Goal: Use online tool/utility: Utilize a website feature to perform a specific function

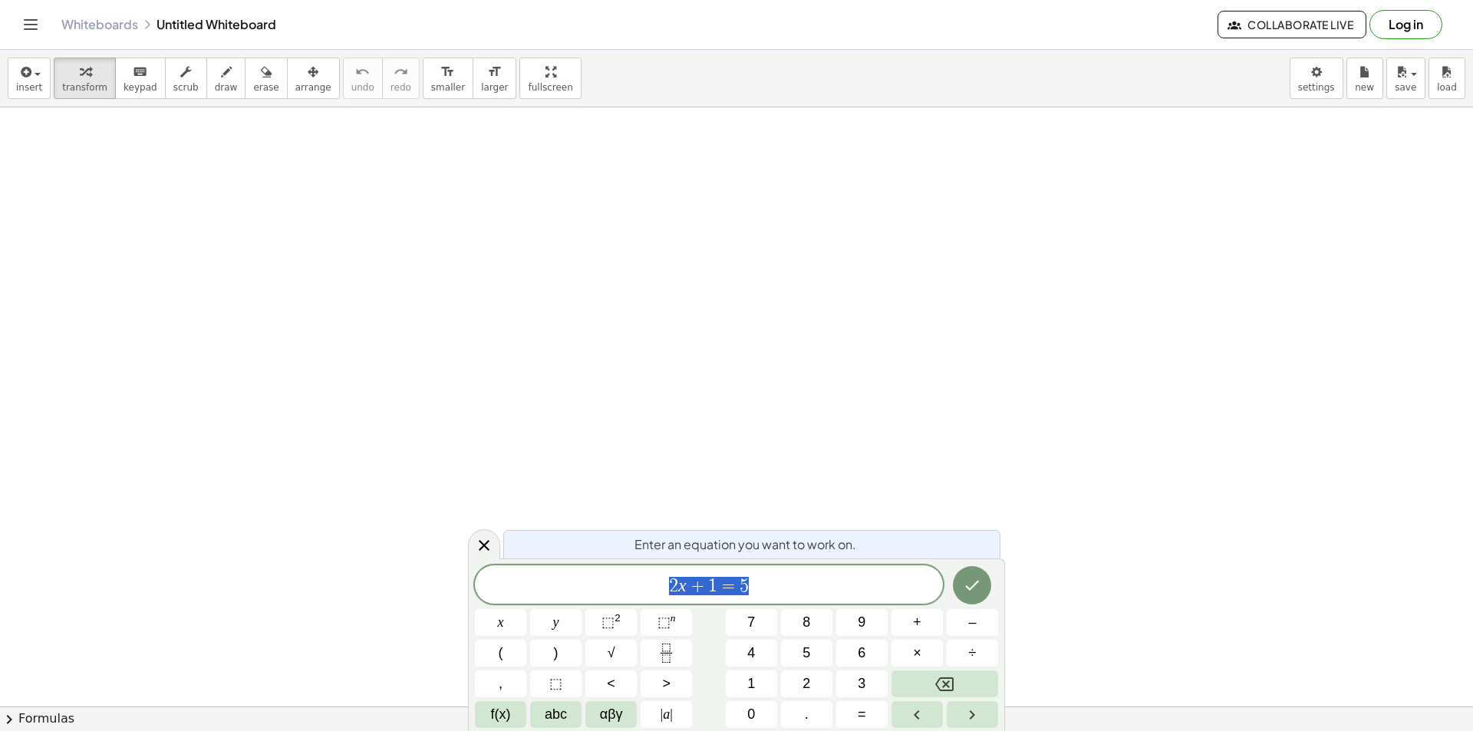
click at [756, 592] on span "2 x + 1 = 5" at bounding box center [709, 585] width 468 height 21
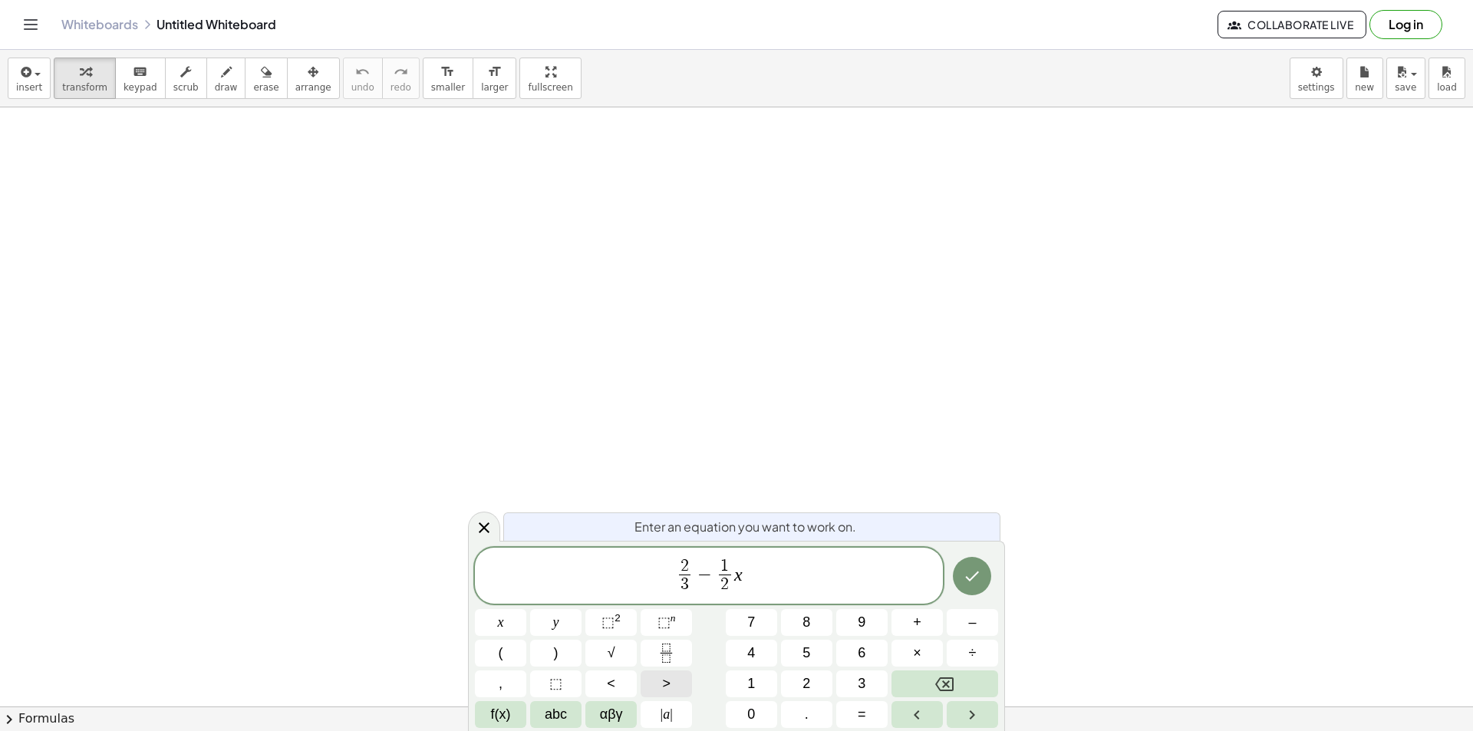
click at [665, 677] on span ">" at bounding box center [666, 684] width 8 height 21
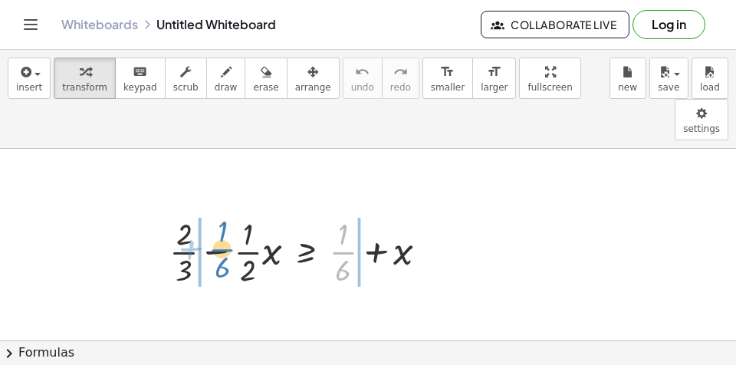
drag, startPoint x: 338, startPoint y: 212, endPoint x: 216, endPoint y: 209, distance: 121.3
click at [216, 213] on div at bounding box center [305, 251] width 286 height 77
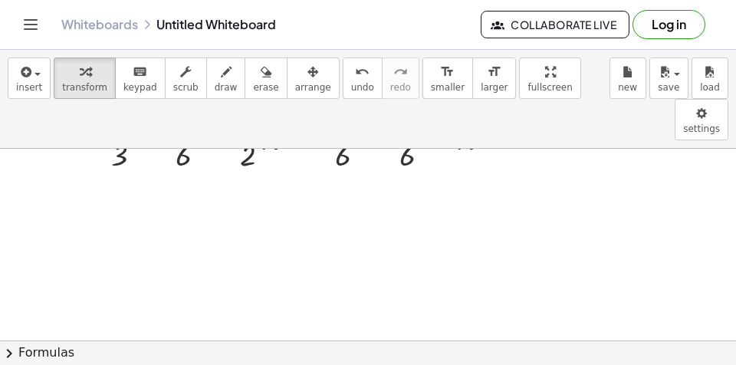
scroll to position [38, 0]
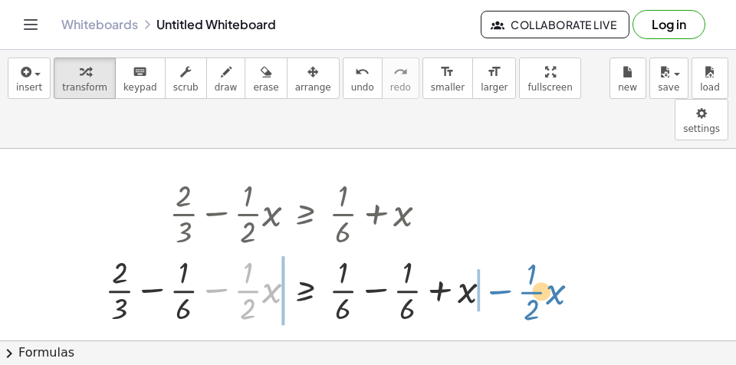
drag, startPoint x: 224, startPoint y: 249, endPoint x: 508, endPoint y: 250, distance: 283.9
click at [508, 251] on div at bounding box center [304, 289] width 414 height 77
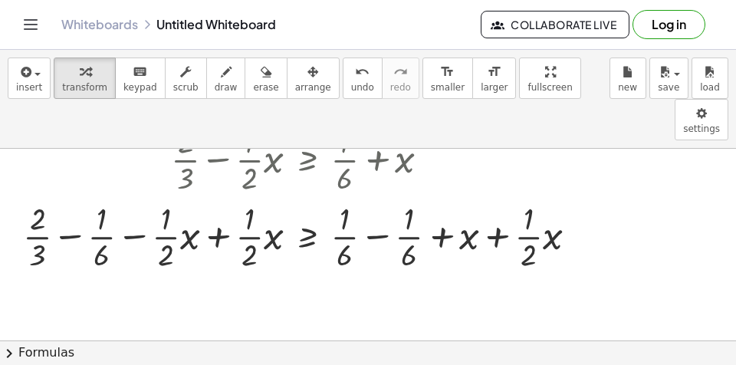
scroll to position [77, 0]
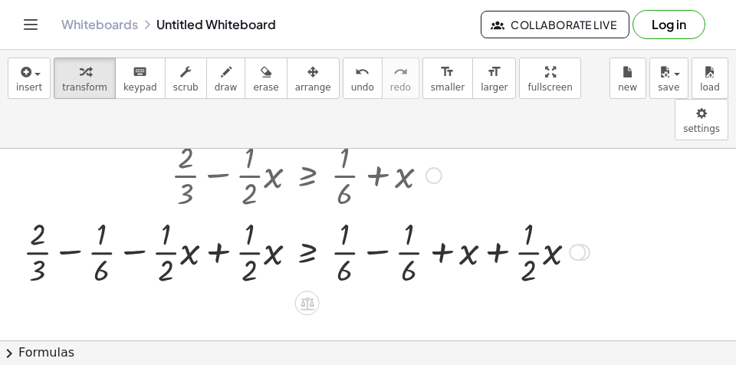
click at [216, 214] on div at bounding box center [306, 251] width 582 height 77
click at [216, 214] on div at bounding box center [380, 251] width 434 height 77
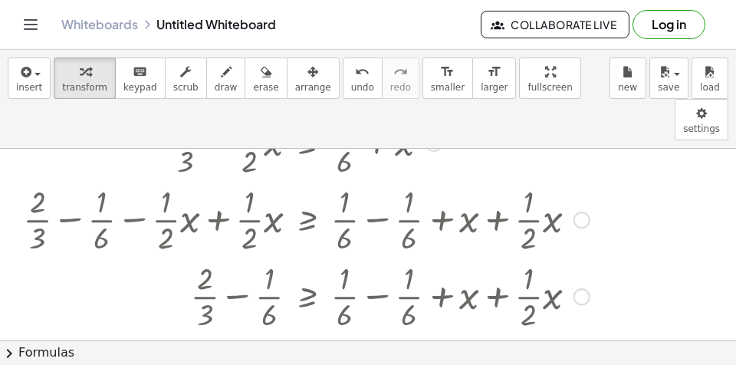
scroll to position [153, 0]
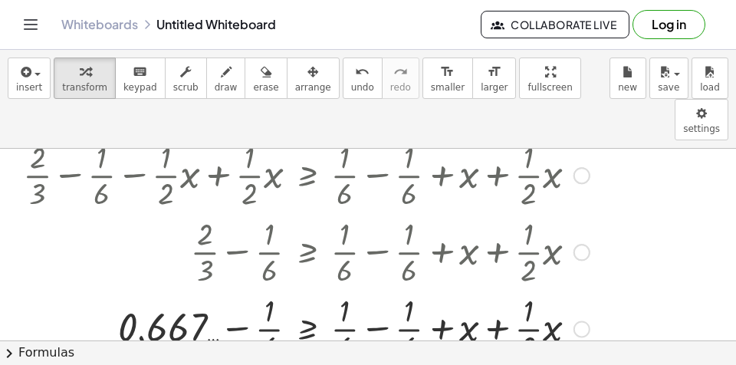
click at [500, 291] on div at bounding box center [306, 327] width 582 height 77
click at [495, 289] on div at bounding box center [306, 327] width 582 height 77
drag, startPoint x: 470, startPoint y: 292, endPoint x: 543, endPoint y: 291, distance: 73.7
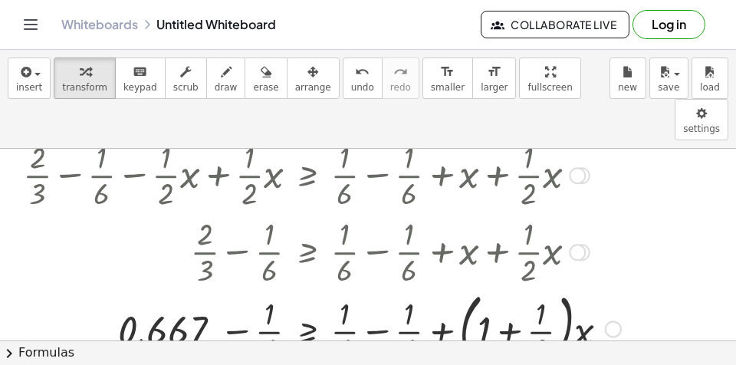
click at [514, 287] on div at bounding box center [322, 328] width 614 height 83
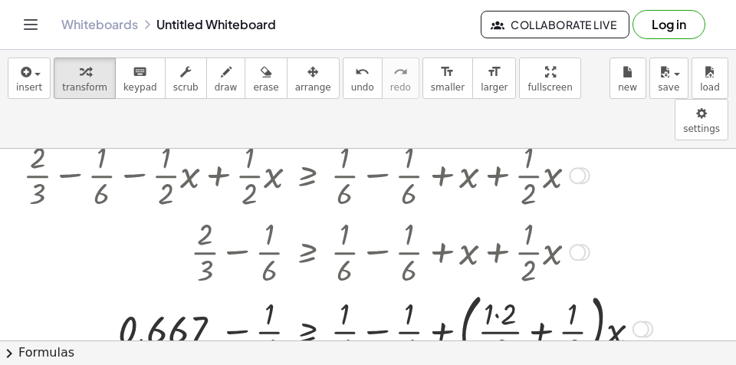
click at [544, 292] on div at bounding box center [337, 328] width 645 height 83
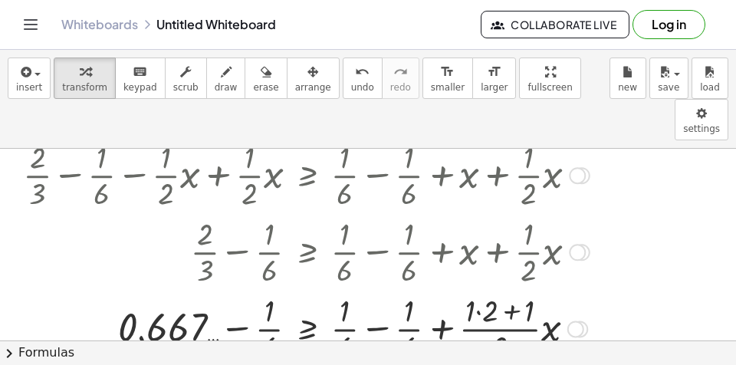
click at [512, 289] on div at bounding box center [306, 327] width 582 height 77
click at [509, 289] on div at bounding box center [306, 327] width 582 height 77
click at [483, 289] on div at bounding box center [306, 327] width 582 height 77
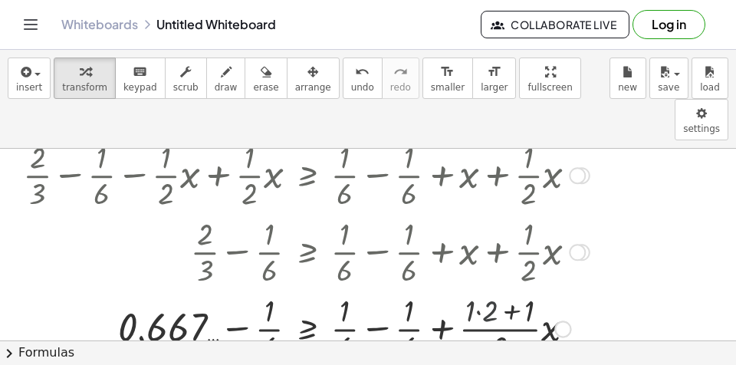
click at [483, 289] on div at bounding box center [306, 327] width 582 height 77
click at [495, 289] on div at bounding box center [306, 327] width 582 height 77
click at [371, 289] on div at bounding box center [306, 327] width 582 height 77
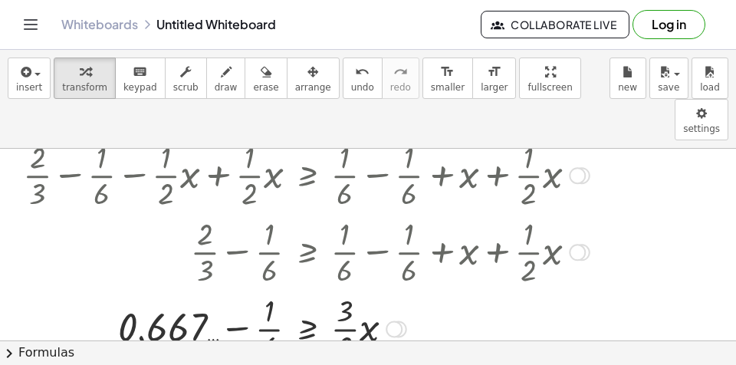
click at [240, 289] on div at bounding box center [306, 327] width 582 height 77
click at [193, 289] on div at bounding box center [306, 327] width 582 height 77
click at [235, 289] on div at bounding box center [306, 327] width 582 height 77
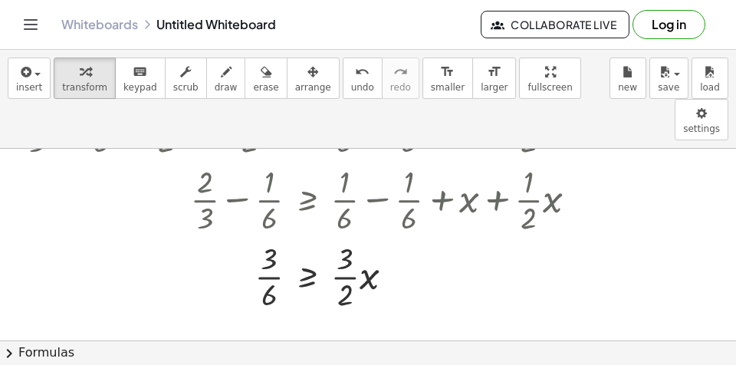
scroll to position [230, 0]
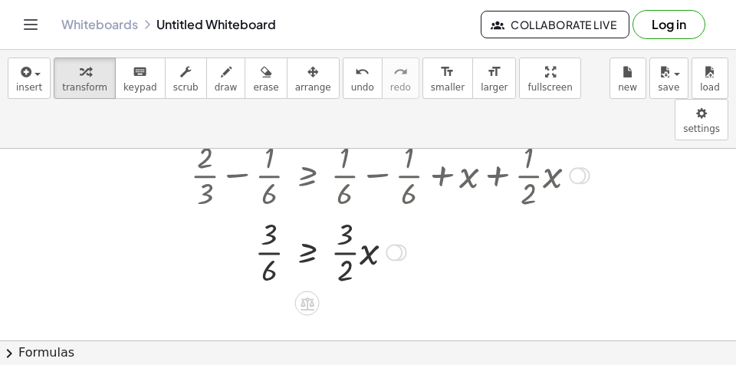
click at [265, 213] on div at bounding box center [306, 251] width 582 height 77
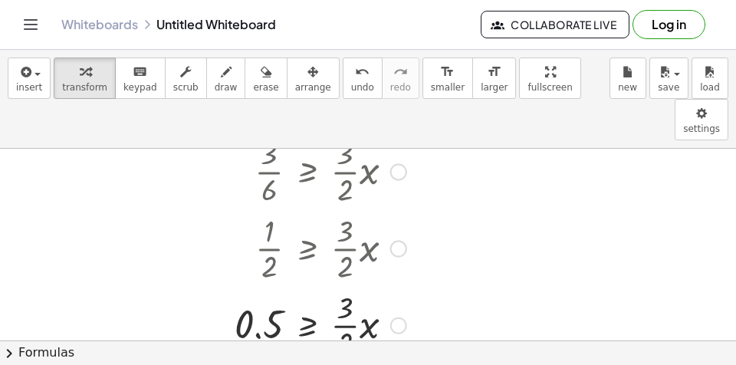
scroll to position [384, 0]
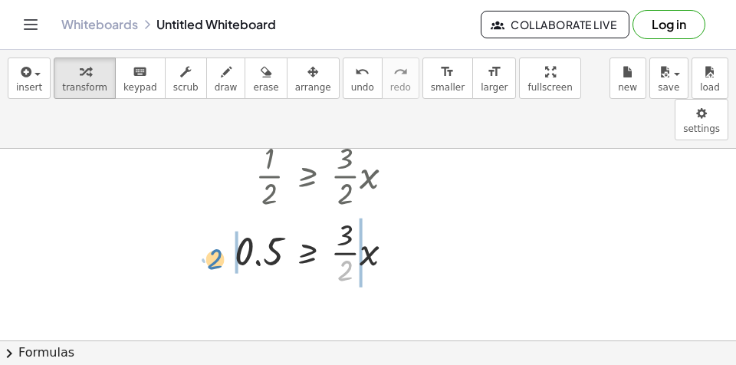
drag, startPoint x: 346, startPoint y: 232, endPoint x: 215, endPoint y: 219, distance: 131.8
click at [215, 219] on div at bounding box center [306, 251] width 582 height 77
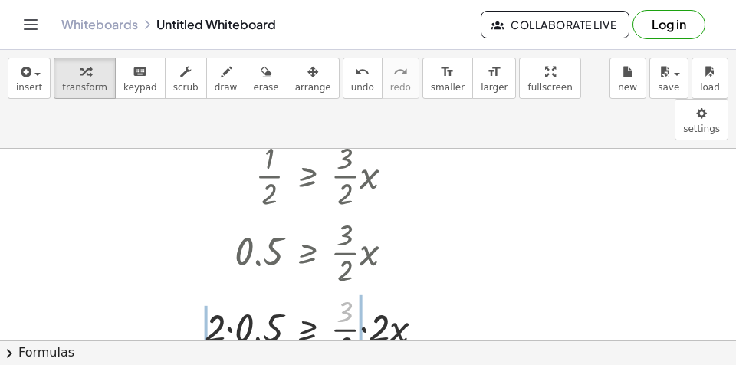
drag, startPoint x: 348, startPoint y: 268, endPoint x: 234, endPoint y: 327, distance: 128.7
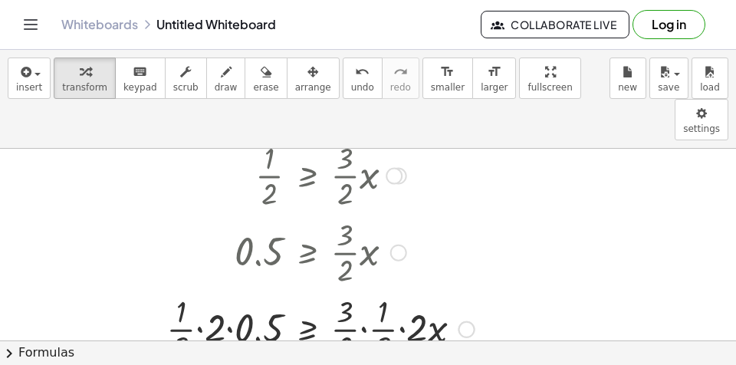
click at [363, 291] on div at bounding box center [306, 328] width 582 height 77
click at [356, 308] on div at bounding box center [306, 328] width 582 height 77
click at [364, 290] on div at bounding box center [306, 328] width 582 height 77
click at [357, 290] on div at bounding box center [306, 328] width 582 height 77
click at [346, 290] on div at bounding box center [306, 328] width 582 height 77
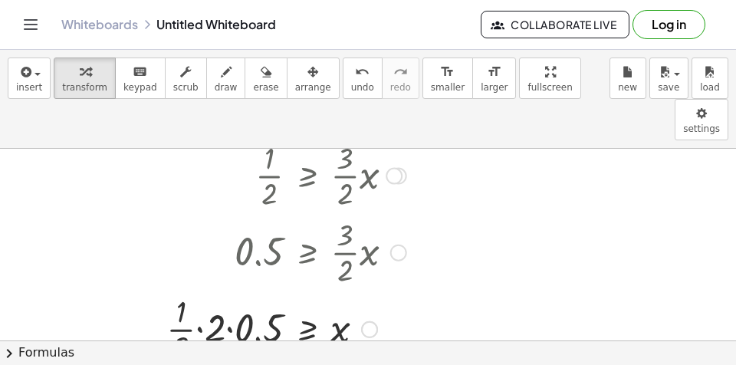
click at [200, 290] on div at bounding box center [306, 328] width 582 height 77
click at [230, 290] on div at bounding box center [306, 328] width 582 height 77
click at [238, 290] on div at bounding box center [306, 328] width 582 height 77
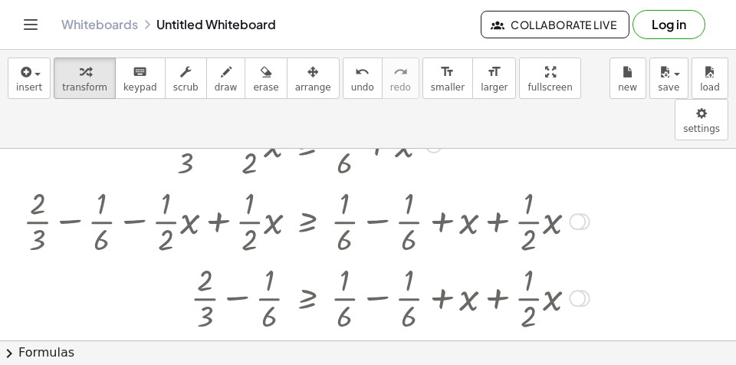
scroll to position [0, 0]
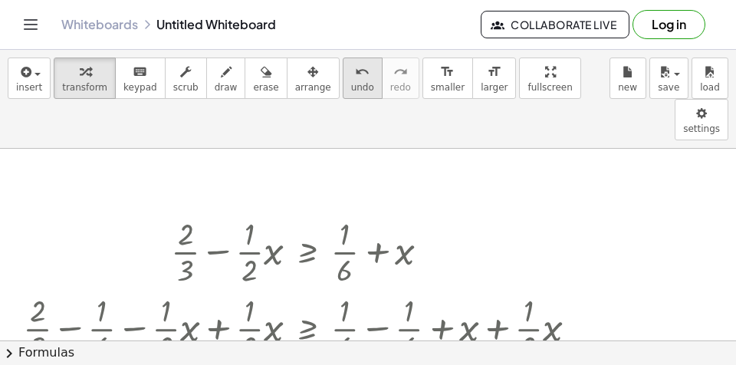
click at [343, 74] on button "undo undo" at bounding box center [363, 78] width 40 height 41
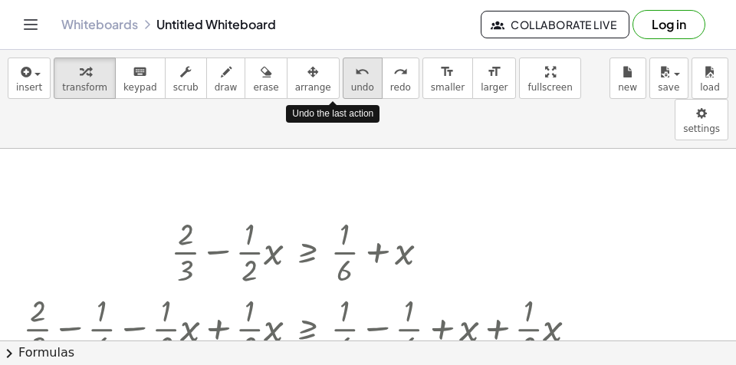
click at [343, 74] on button "undo undo" at bounding box center [363, 78] width 40 height 41
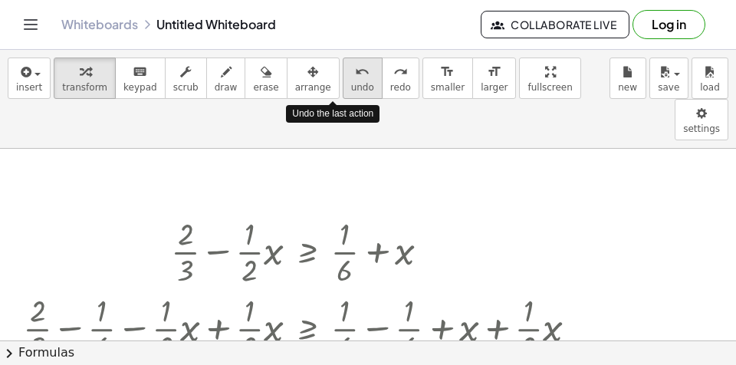
click at [343, 74] on button "undo undo" at bounding box center [363, 78] width 40 height 41
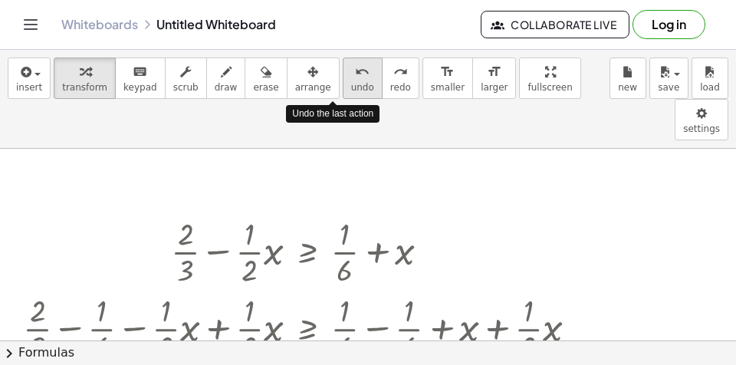
click at [343, 74] on button "undo undo" at bounding box center [363, 78] width 40 height 41
click at [351, 84] on span "undo" at bounding box center [362, 87] width 23 height 11
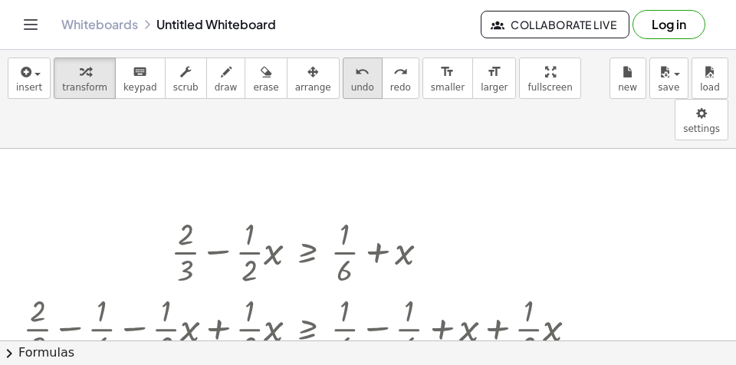
click at [351, 87] on span "undo" at bounding box center [362, 87] width 23 height 11
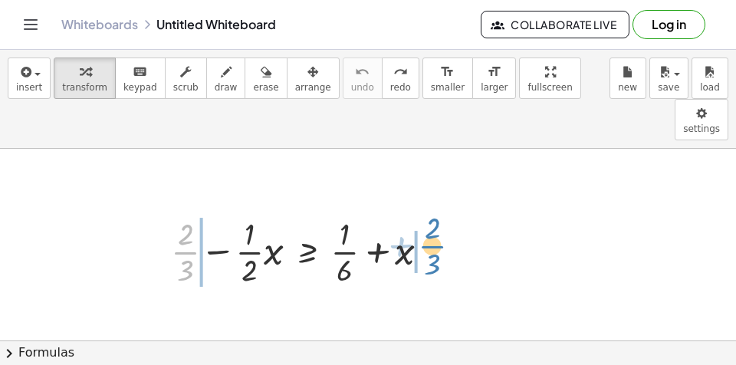
drag, startPoint x: 176, startPoint y: 212, endPoint x: 423, endPoint y: 206, distance: 247.1
click at [423, 213] on div at bounding box center [306, 251] width 286 height 77
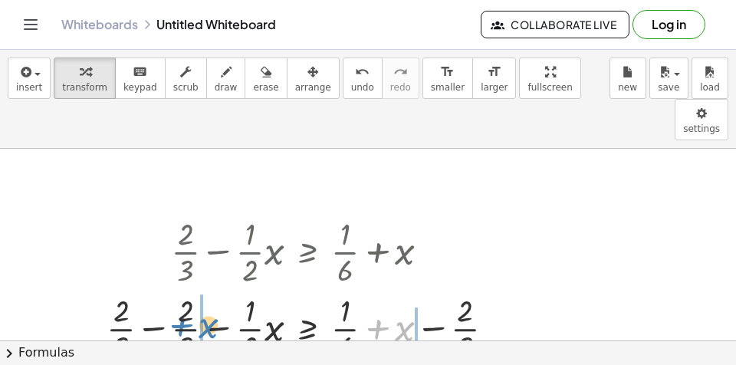
drag, startPoint x: 378, startPoint y: 292, endPoint x: 182, endPoint y: 288, distance: 196.4
click at [182, 289] on div at bounding box center [307, 327] width 416 height 77
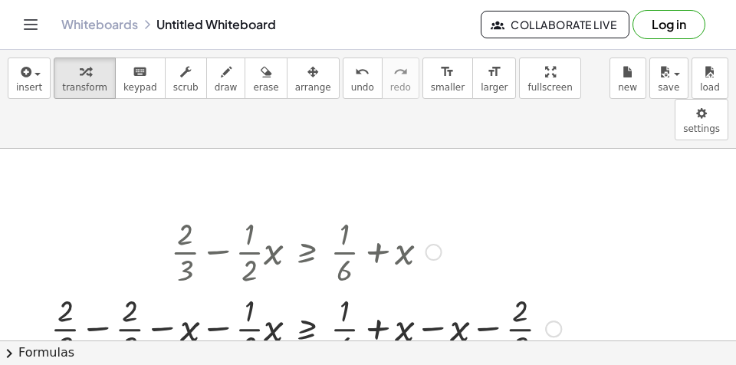
click at [100, 289] on div at bounding box center [306, 327] width 526 height 77
click at [430, 289] on div at bounding box center [350, 327] width 427 height 77
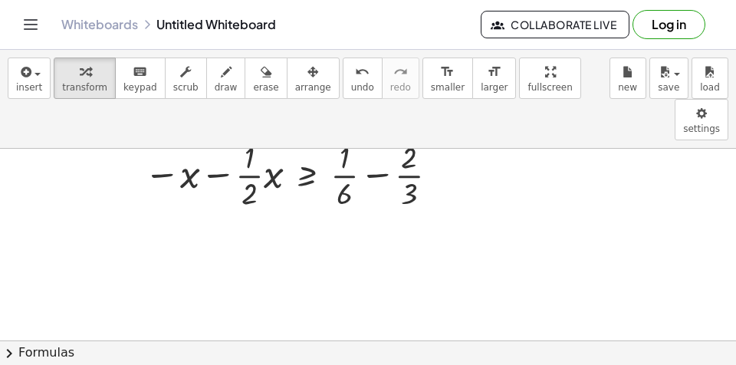
scroll to position [77, 0]
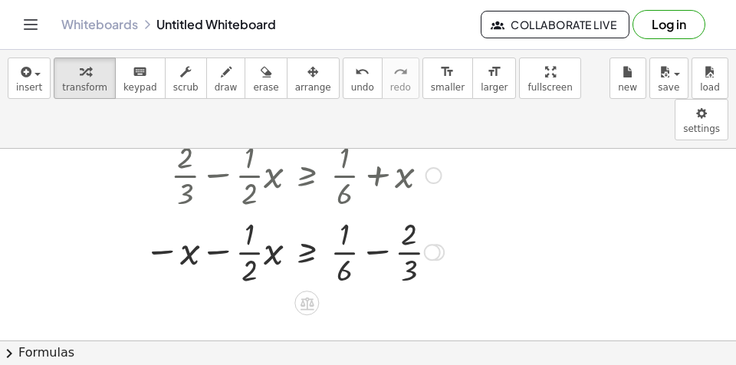
click at [220, 213] on div at bounding box center [294, 251] width 315 height 77
click at [215, 213] on div at bounding box center [294, 251] width 315 height 77
drag, startPoint x: 189, startPoint y: 218, endPoint x: 262, endPoint y: 214, distance: 73.7
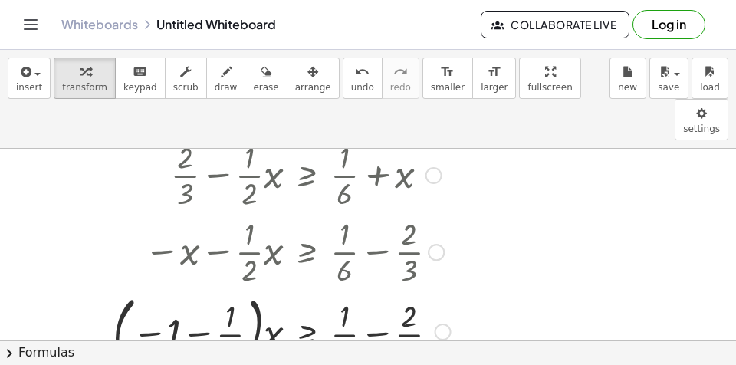
scroll to position [192, 0]
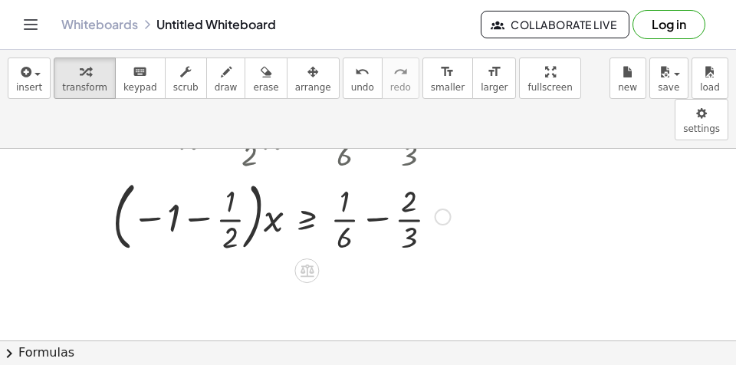
click at [198, 178] on div at bounding box center [282, 215] width 354 height 83
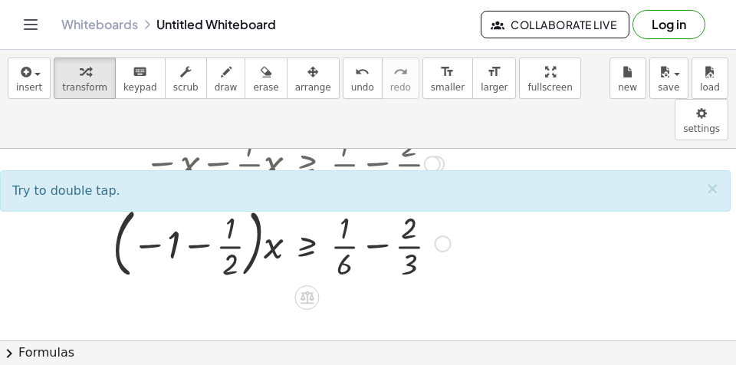
scroll to position [115, 0]
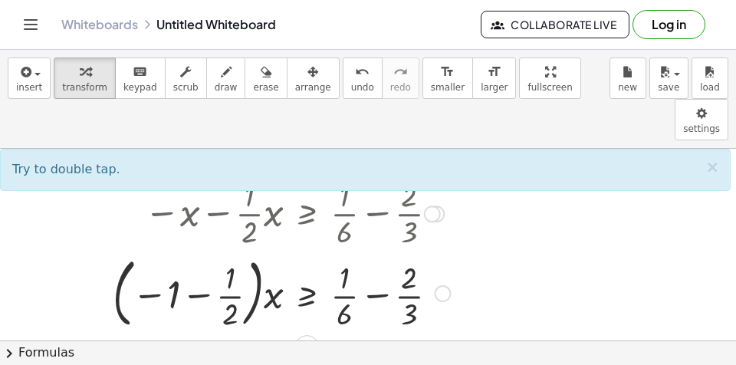
click at [157, 254] on div at bounding box center [282, 292] width 354 height 83
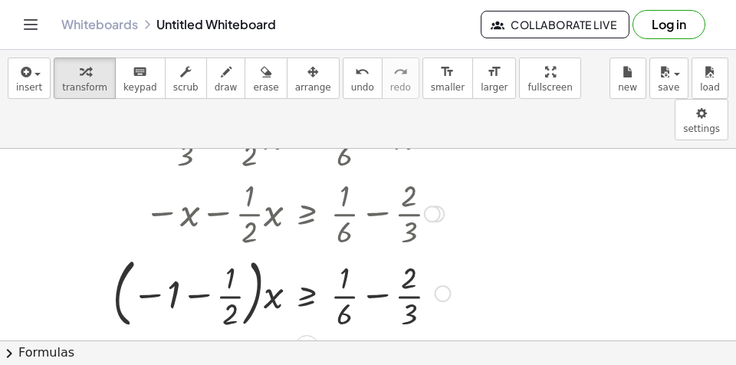
click at [192, 255] on div at bounding box center [282, 292] width 354 height 83
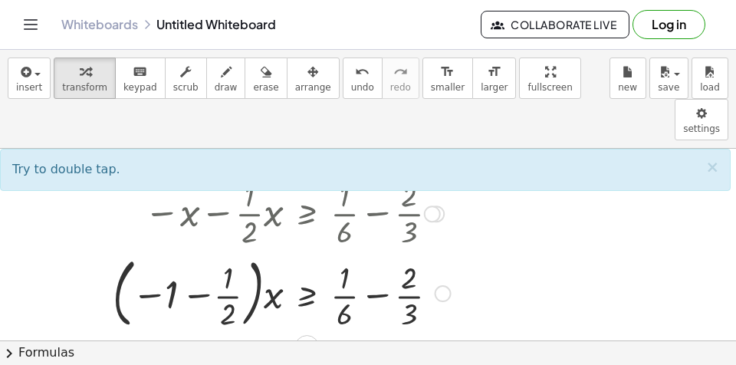
click at [192, 255] on div at bounding box center [282, 292] width 354 height 83
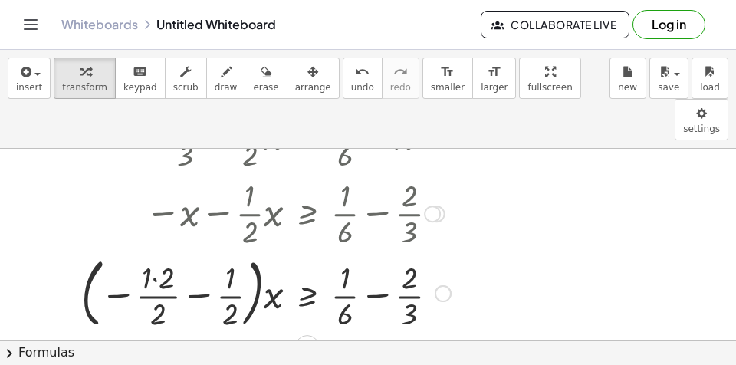
click at [156, 251] on div at bounding box center [266, 292] width 385 height 83
click at [194, 257] on div at bounding box center [275, 292] width 368 height 83
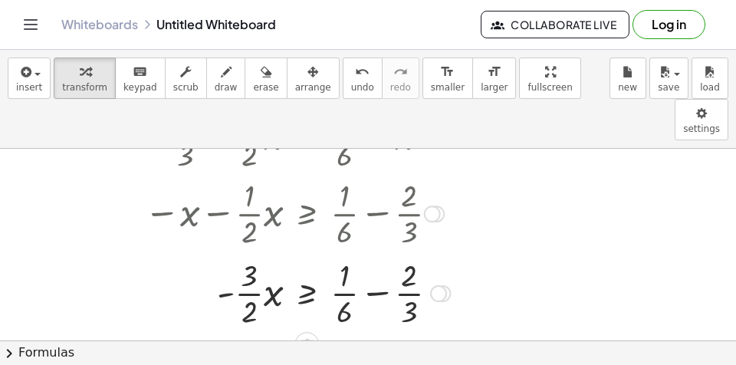
click at [404, 254] on div at bounding box center [297, 292] width 321 height 77
click at [399, 254] on div at bounding box center [334, 292] width 394 height 77
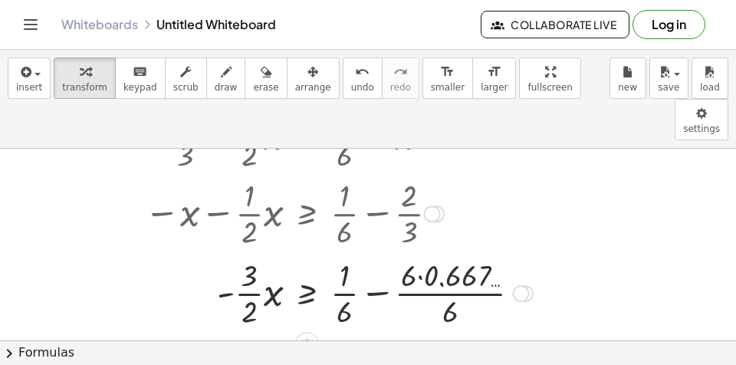
click at [380, 254] on div at bounding box center [339, 292] width 404 height 77
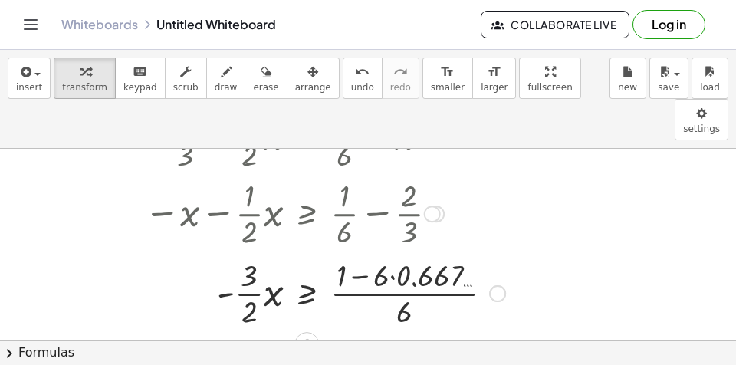
click at [360, 254] on div at bounding box center [325, 292] width 377 height 77
click at [364, 254] on div at bounding box center [325, 292] width 377 height 77
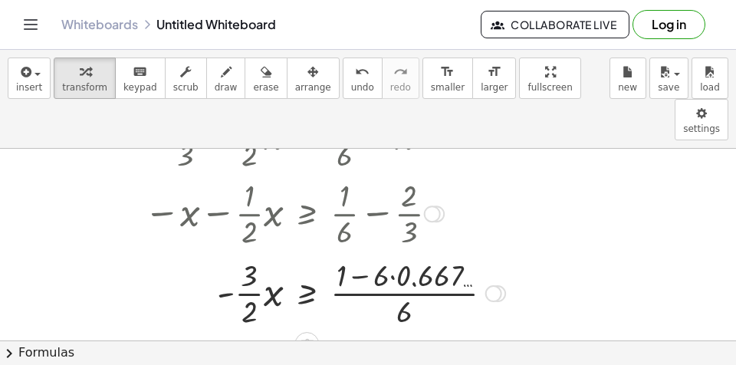
click at [400, 254] on div at bounding box center [325, 292] width 377 height 77
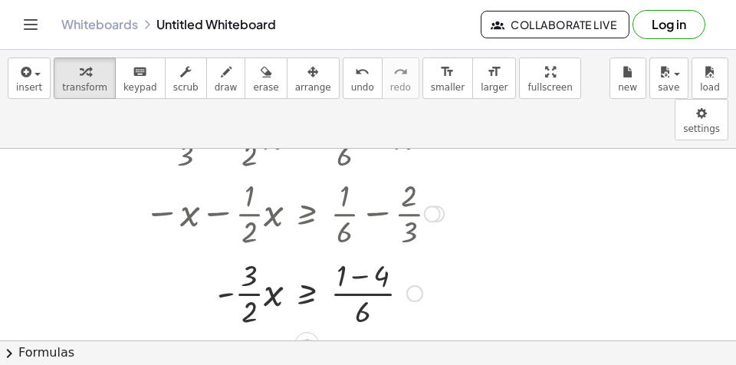
click at [357, 254] on div at bounding box center [294, 292] width 315 height 77
click at [355, 254] on div at bounding box center [294, 292] width 315 height 77
drag, startPoint x: 249, startPoint y: 278, endPoint x: 385, endPoint y: 240, distance: 141.8
click at [385, 254] on div at bounding box center [294, 292] width 315 height 77
drag, startPoint x: 345, startPoint y: 280, endPoint x: 214, endPoint y: 256, distance: 133.3
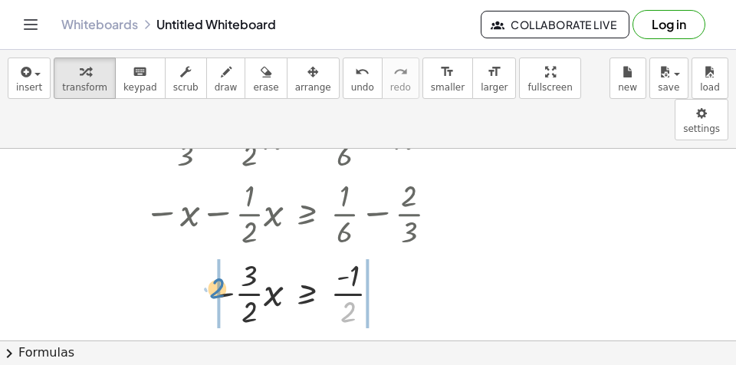
click at [214, 256] on div at bounding box center [294, 292] width 315 height 77
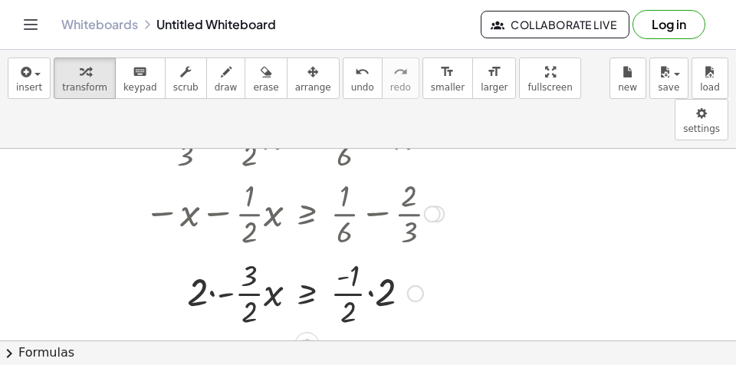
click at [213, 254] on div at bounding box center [294, 292] width 315 height 77
click at [237, 254] on div at bounding box center [294, 292] width 315 height 77
click at [246, 254] on div at bounding box center [294, 292] width 315 height 77
click at [370, 254] on div at bounding box center [294, 292] width 315 height 77
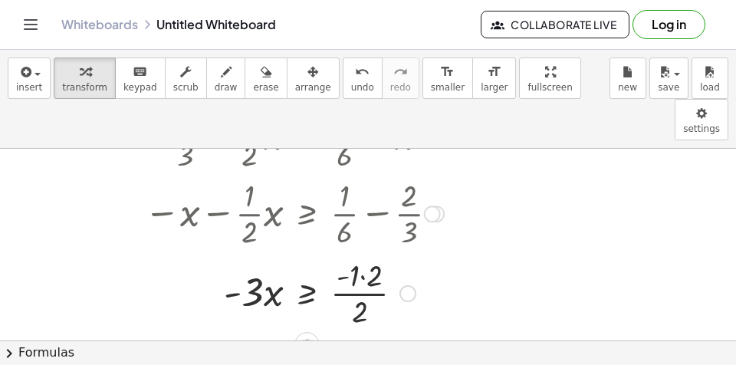
click at [362, 254] on div at bounding box center [294, 292] width 315 height 77
click at [357, 255] on div at bounding box center [294, 292] width 315 height 77
click at [250, 266] on div at bounding box center [294, 292] width 315 height 52
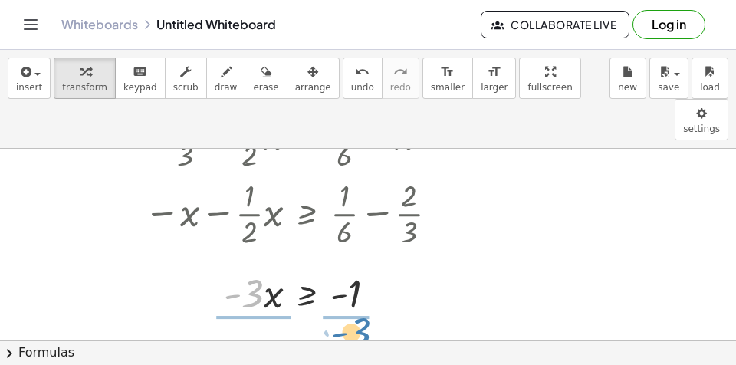
drag, startPoint x: 251, startPoint y: 252, endPoint x: 351, endPoint y: 291, distance: 107.6
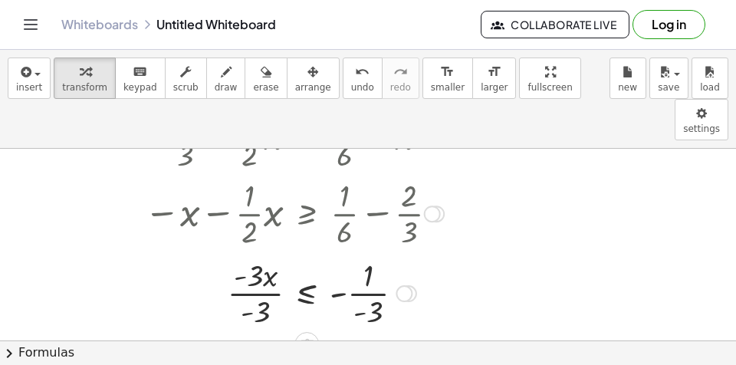
click at [253, 254] on div at bounding box center [294, 292] width 315 height 77
click at [368, 254] on div at bounding box center [294, 292] width 315 height 77
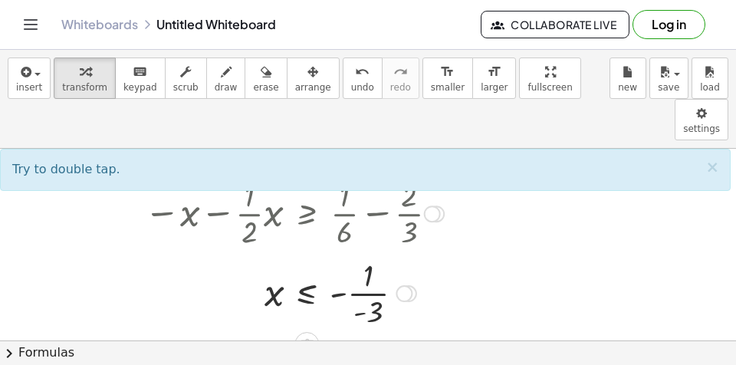
click at [362, 254] on div at bounding box center [294, 292] width 315 height 77
click at [341, 254] on div at bounding box center [294, 292] width 315 height 77
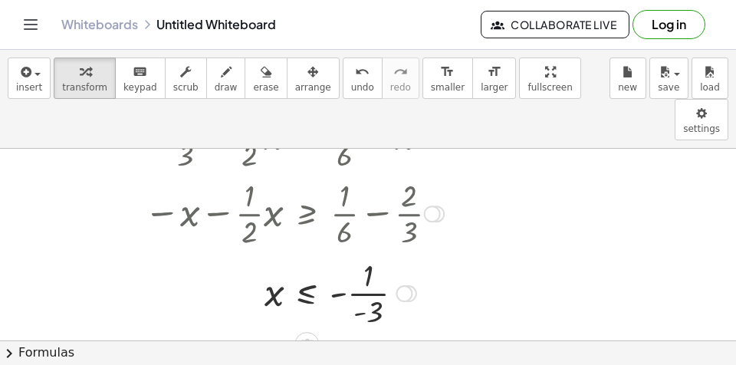
click at [344, 254] on div at bounding box center [294, 292] width 315 height 77
click at [338, 254] on div at bounding box center [294, 292] width 315 height 77
click at [364, 256] on div at bounding box center [294, 292] width 315 height 77
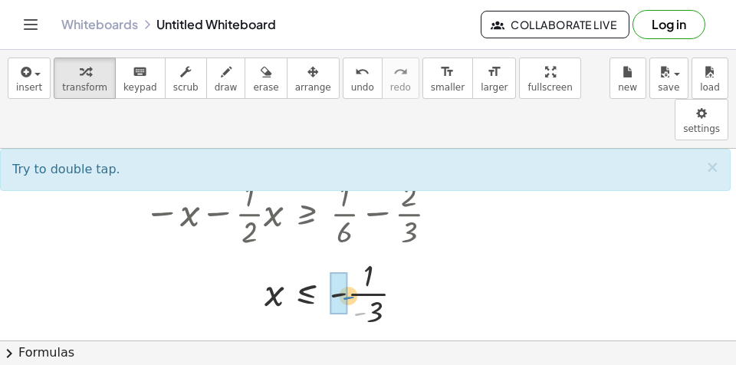
drag, startPoint x: 362, startPoint y: 273, endPoint x: 349, endPoint y: 256, distance: 21.3
click at [349, 256] on div at bounding box center [294, 292] width 315 height 77
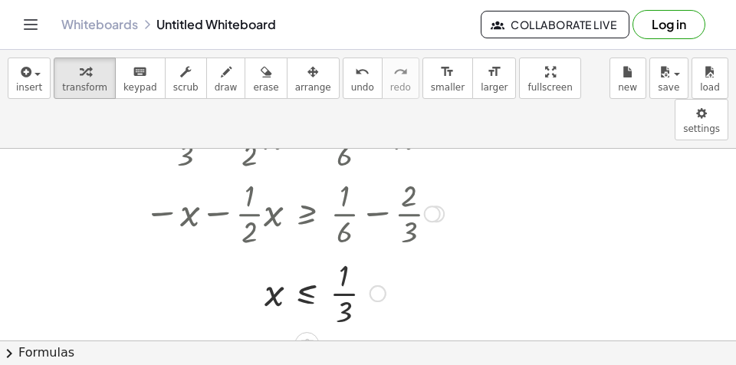
click at [351, 254] on div at bounding box center [294, 292] width 315 height 77
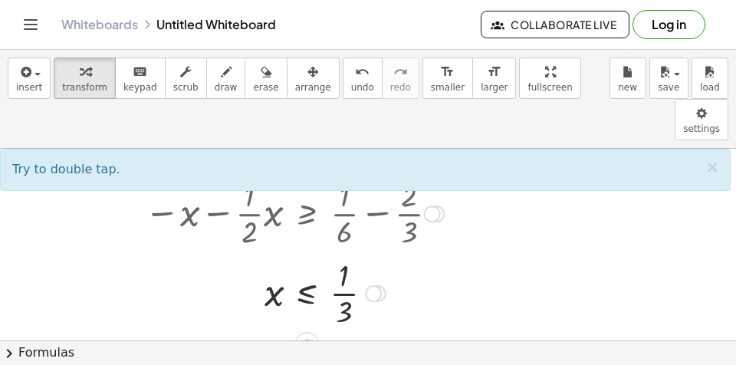
click at [378, 276] on div at bounding box center [294, 292] width 315 height 77
